Goal: Navigation & Orientation: Find specific page/section

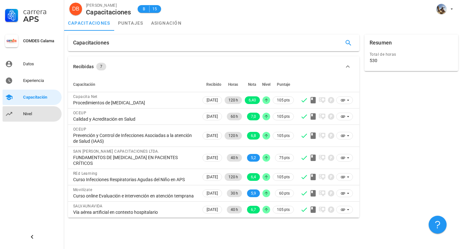
click at [27, 116] on div "Nivel" at bounding box center [41, 114] width 36 height 5
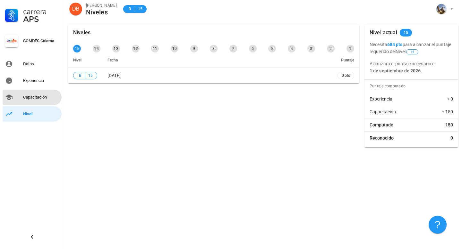
click at [32, 96] on div "Capacitación" at bounding box center [41, 97] width 36 height 5
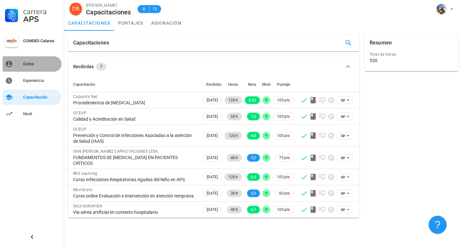
click at [29, 64] on div "Datos" at bounding box center [41, 64] width 36 height 5
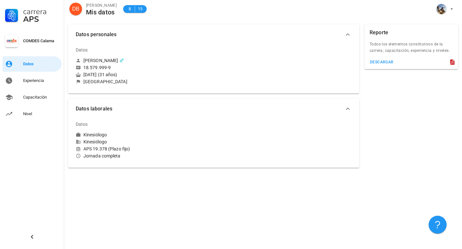
click at [46, 40] on div "COMDES Calama" at bounding box center [41, 40] width 36 height 5
click at [40, 79] on div "Experiencia" at bounding box center [41, 80] width 36 height 5
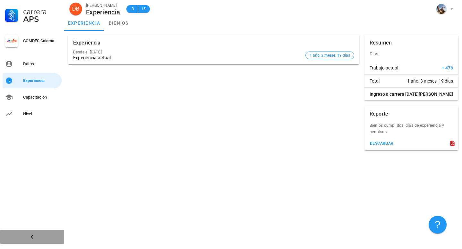
click at [34, 235] on icon "button" at bounding box center [32, 237] width 8 height 8
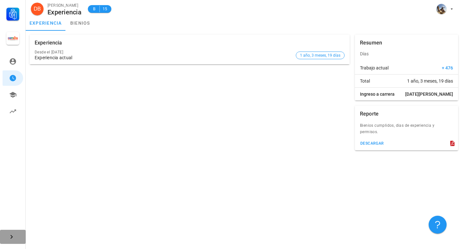
click at [11, 241] on button "button" at bounding box center [13, 237] width 26 height 14
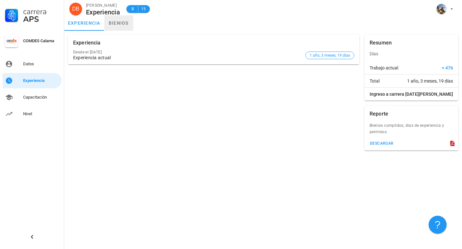
click at [122, 21] on link "bienios" at bounding box center [118, 22] width 29 height 15
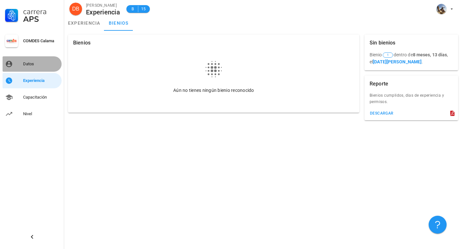
click at [37, 69] on link "Datos" at bounding box center [32, 63] width 59 height 15
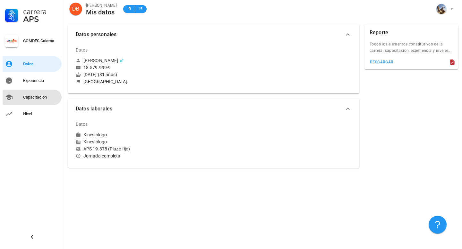
click at [47, 93] on div "Capacitación" at bounding box center [41, 97] width 36 height 10
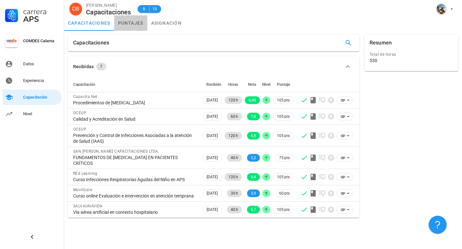
click at [136, 18] on link "puntajes" at bounding box center [130, 22] width 33 height 15
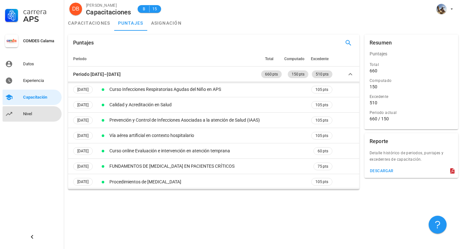
click at [20, 115] on link "Nivel" at bounding box center [32, 113] width 59 height 15
